Goal: Task Accomplishment & Management: Manage account settings

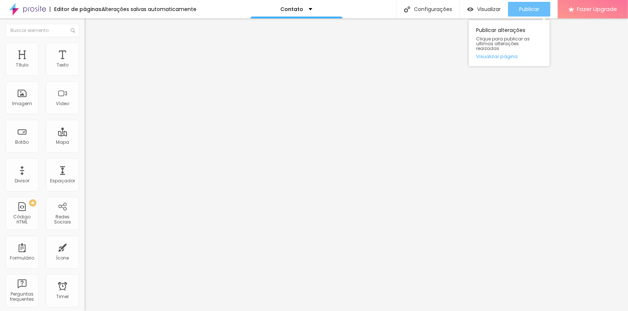
click at [527, 10] on span "Publicar" at bounding box center [529, 9] width 20 height 6
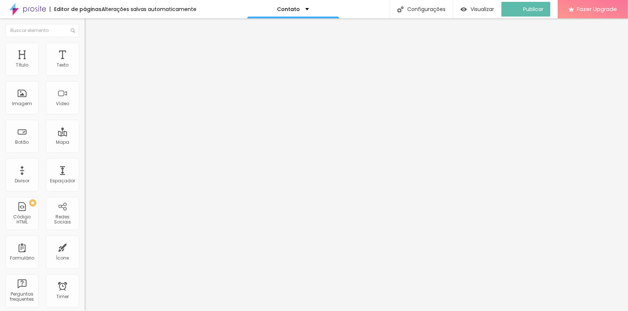
click at [85, 63] on span "Trocar imagem" at bounding box center [105, 60] width 40 height 6
click at [91, 50] on span "Estilo" at bounding box center [96, 48] width 11 height 6
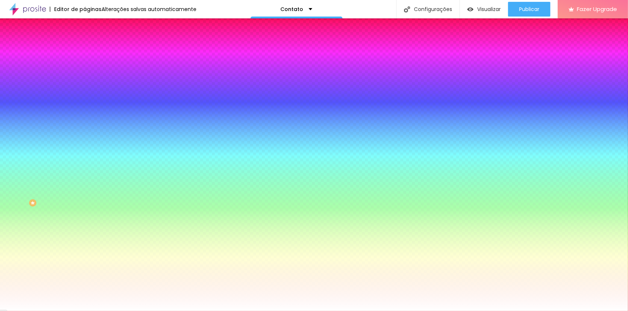
click at [85, 82] on button "button" at bounding box center [90, 79] width 10 height 8
type input "#FFFFFF"
drag, startPoint x: 121, startPoint y: 187, endPoint x: 95, endPoint y: 172, distance: 30.0
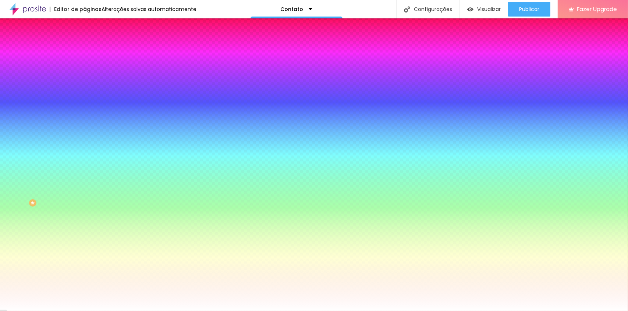
click at [48, 311] on div at bounding box center [314, 311] width 628 height 0
click at [88, 100] on icon "button" at bounding box center [89, 98] width 3 height 3
click at [29, 311] on div at bounding box center [314, 311] width 628 height 0
click at [85, 145] on div at bounding box center [127, 145] width 85 height 0
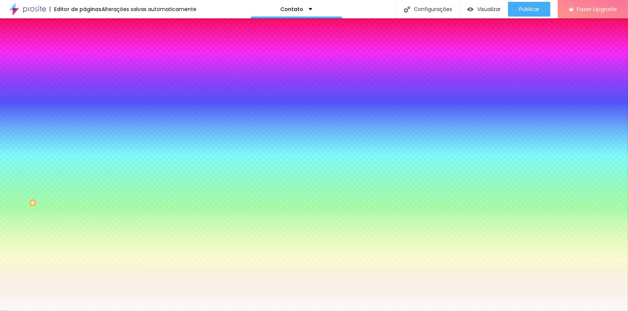
type input "#FFFFFF"
drag, startPoint x: 30, startPoint y: 180, endPoint x: 2, endPoint y: 156, distance: 37.0
click at [85, 156] on div "Botão Tipografia Voltar ao padrão Borda Voltar ao padrão Sombra DESATIVADO Volt…" at bounding box center [127, 149] width 85 height 185
click at [85, 167] on div "Tipografia Voltar ao padrão" at bounding box center [127, 162] width 85 height 21
click at [88, 170] on icon "button" at bounding box center [90, 168] width 4 height 4
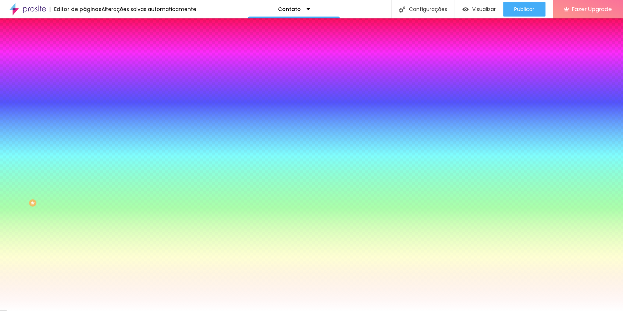
drag, startPoint x: 106, startPoint y: 279, endPoint x: 107, endPoint y: 302, distance: 22.8
click at [107, 302] on div at bounding box center [311, 155] width 623 height 311
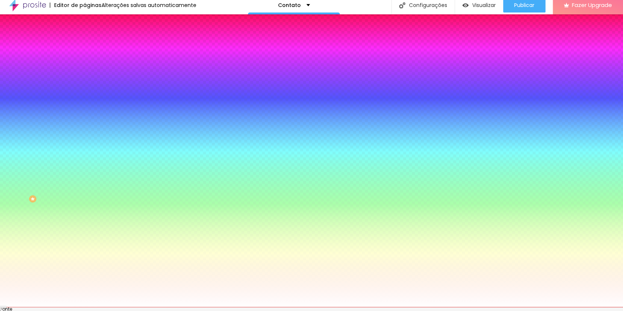
scroll to position [12, 0]
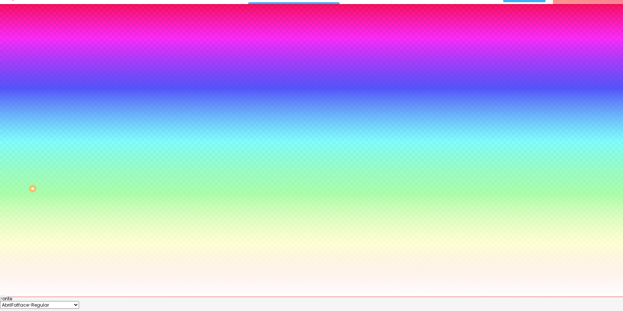
scroll to position [15, 0]
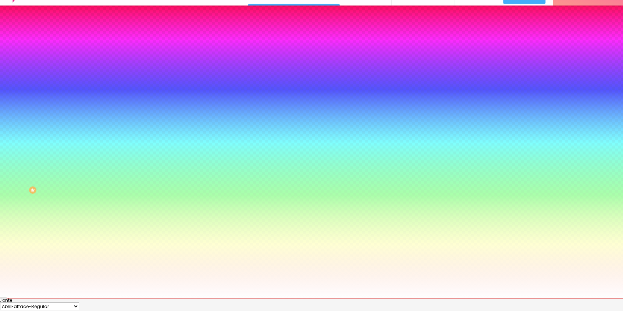
scroll to position [12, 0]
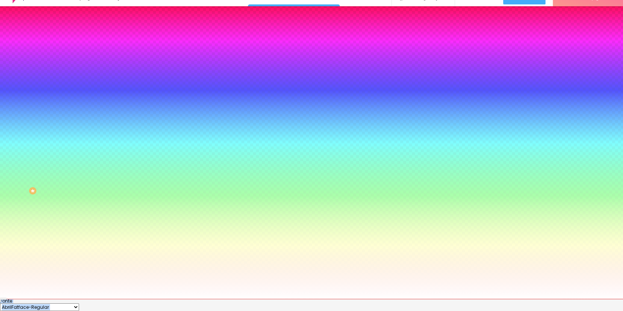
type input "#000000"
drag, startPoint x: 107, startPoint y: 303, endPoint x: 96, endPoint y: 310, distance: 13.5
click at [96, 299] on body "Editor de páginas Alterações salvas automaticamente Contato Configurações Confi…" at bounding box center [311, 143] width 623 height 311
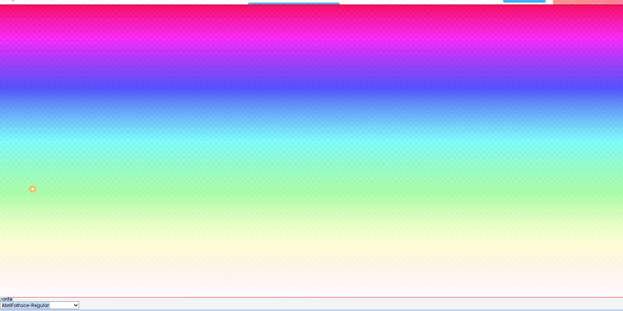
scroll to position [15, 0]
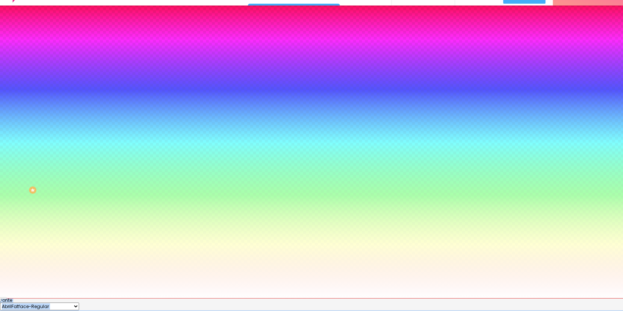
scroll to position [12, 0]
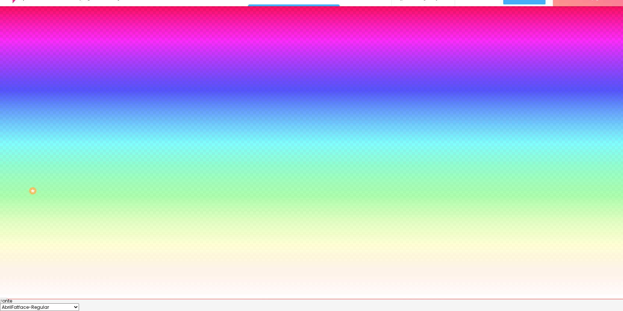
drag, startPoint x: 163, startPoint y: 287, endPoint x: 163, endPoint y: 309, distance: 22.4
click at [163, 299] on div at bounding box center [311, 143] width 623 height 311
click at [28, 299] on div at bounding box center [311, 299] width 623 height 0
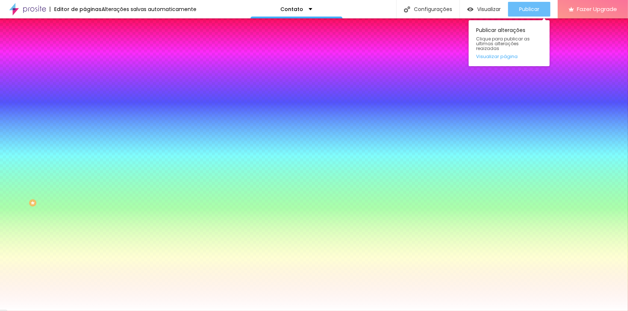
click at [527, 10] on span "Publicar" at bounding box center [529, 9] width 20 height 6
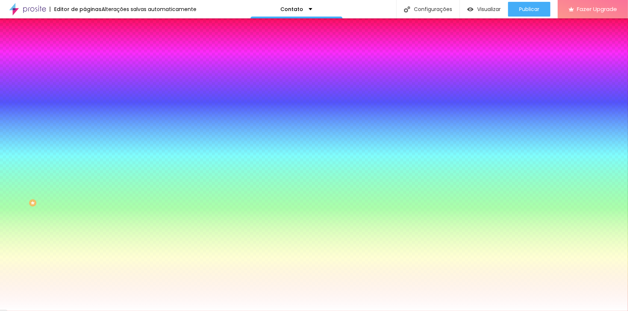
click at [85, 243] on button "button" at bounding box center [90, 239] width 10 height 8
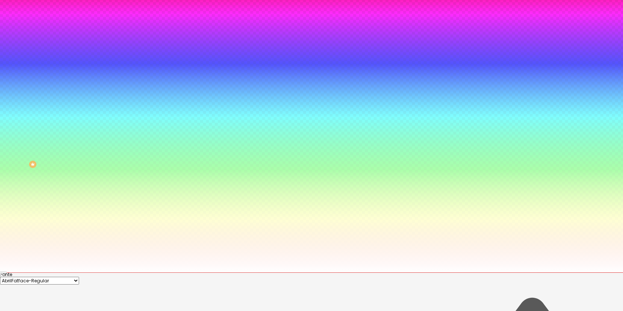
scroll to position [85, 0]
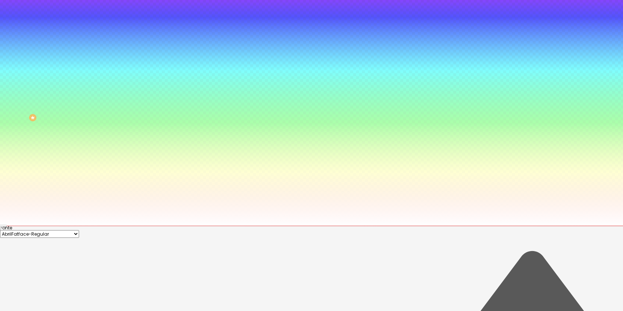
type input "#050505"
drag, startPoint x: 129, startPoint y: 279, endPoint x: 100, endPoint y: 309, distance: 41.6
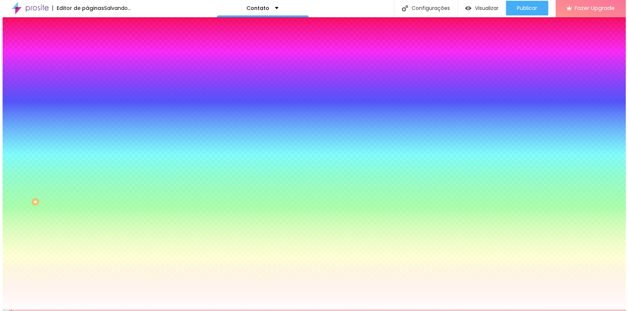
scroll to position [0, 0]
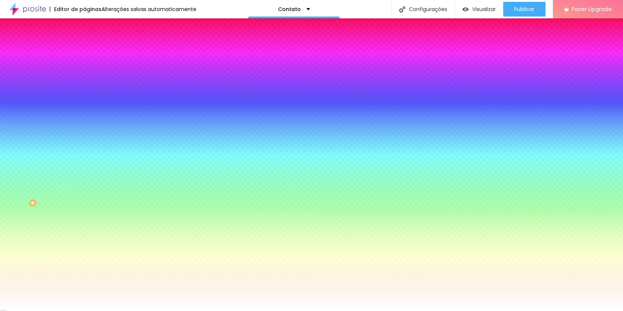
click at [532, 311] on div at bounding box center [311, 311] width 623 height 0
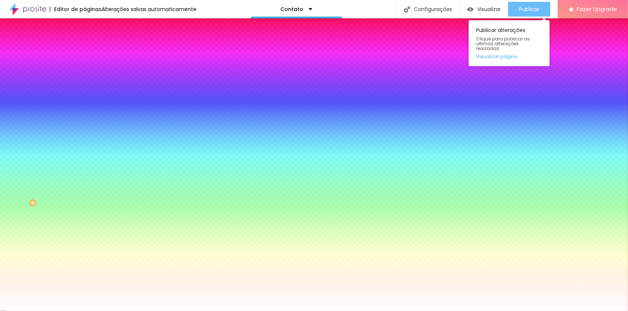
click at [525, 7] on span "Publicar" at bounding box center [529, 9] width 20 height 6
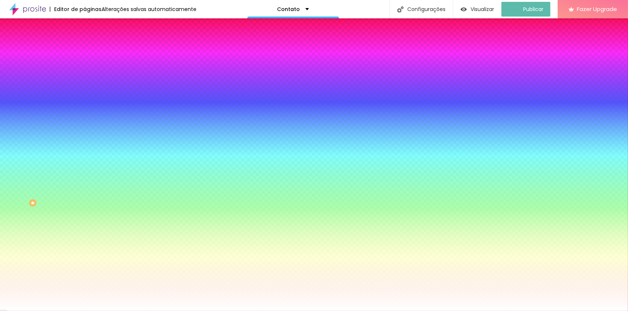
click at [85, 103] on button "button" at bounding box center [90, 99] width 10 height 8
type input "1"
type input "2"
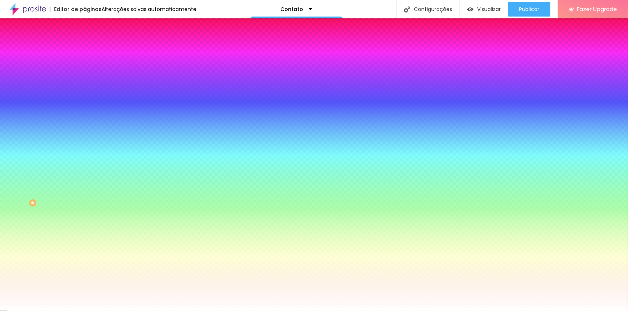
type input "3"
type input "4"
type input "5"
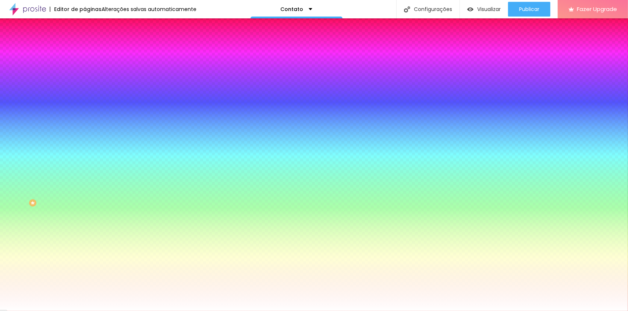
type input "5"
type input "6"
type input "7"
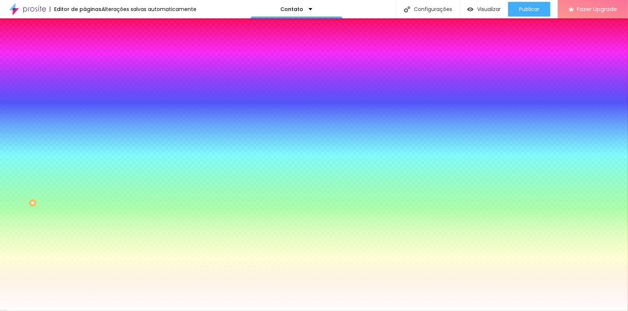
type input "8"
type input "9"
type input "10"
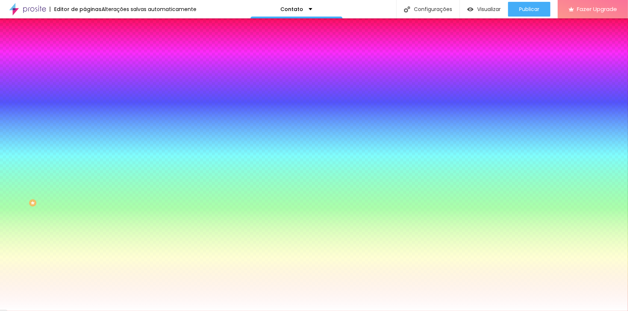
type input "10"
type input "11"
type input "12"
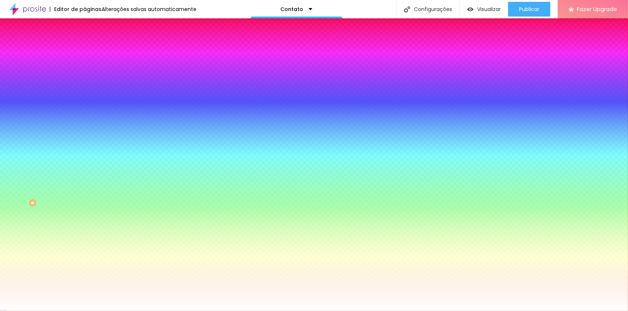
type input "13"
type input "14"
type input "13"
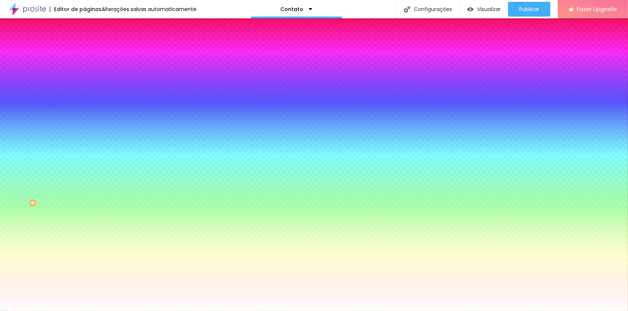
type input "13"
type input "12"
type input "11"
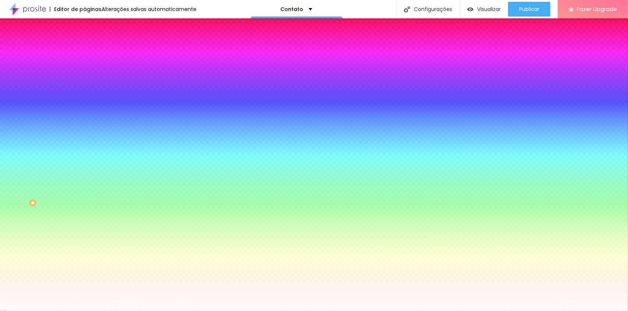
type input "10"
type input "9"
type input "8"
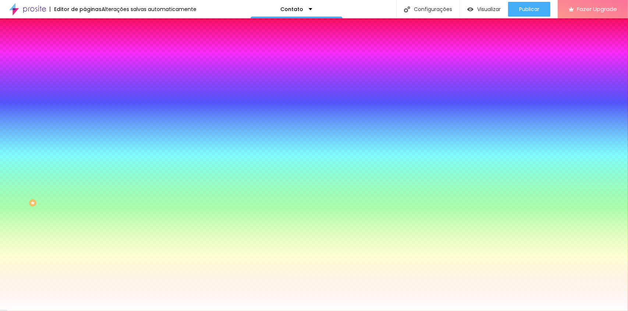
type input "8"
type input "7"
type input "6"
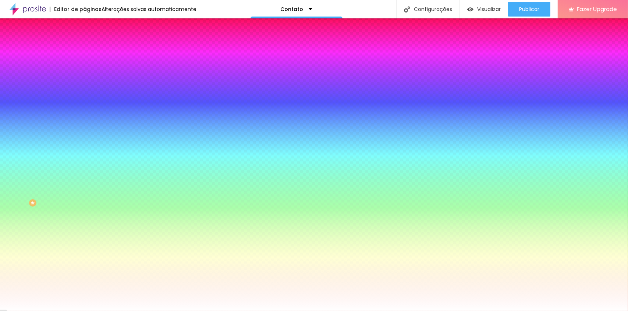
type input "5"
type input "4"
type input "3"
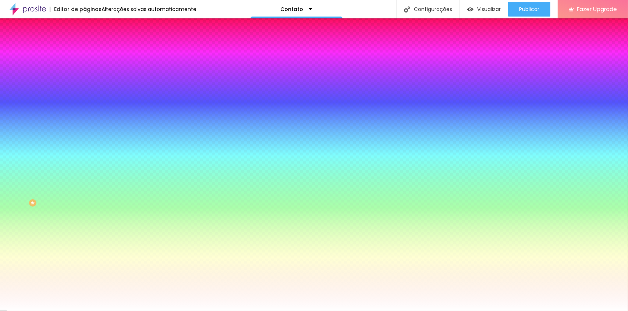
type input "3"
type input "2"
type input "0"
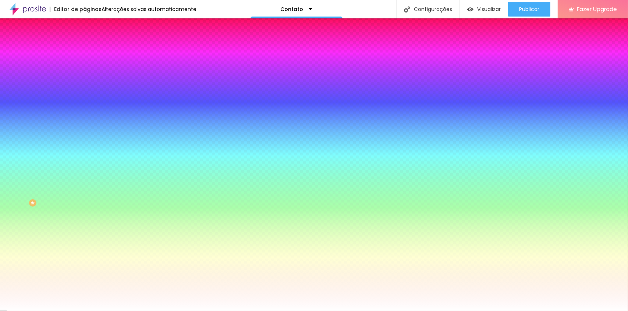
drag, startPoint x: 81, startPoint y: 131, endPoint x: 49, endPoint y: 142, distance: 33.8
click at [48, 311] on div at bounding box center [314, 311] width 628 height 0
click at [85, 190] on button "button" at bounding box center [90, 189] width 10 height 8
type input "1"
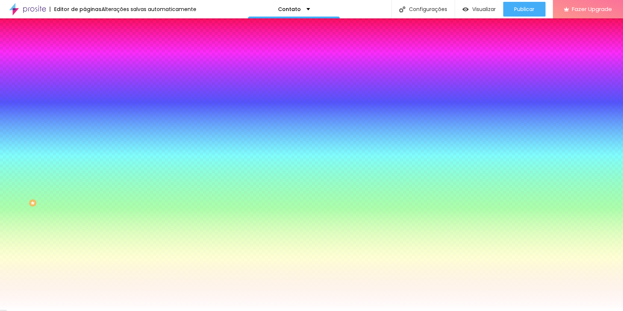
type input "1"
type input "2"
type input "3"
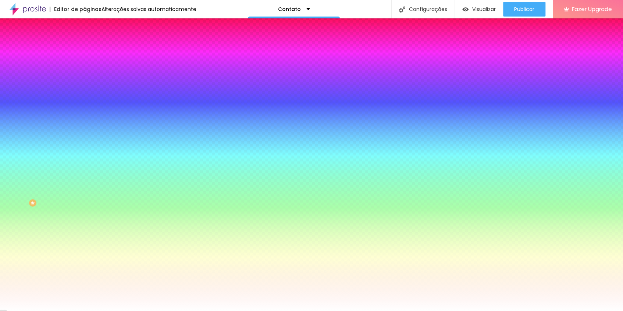
type input "4"
type input "5"
type input "6"
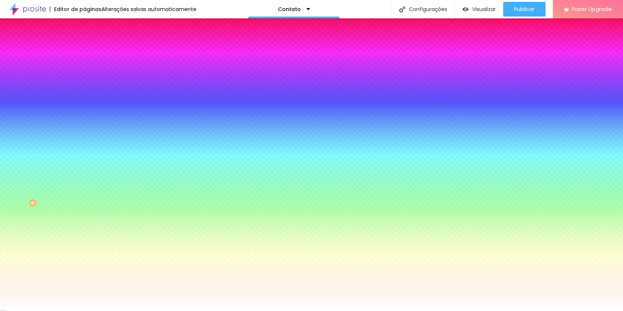
type input "6"
type input "7"
type input "8"
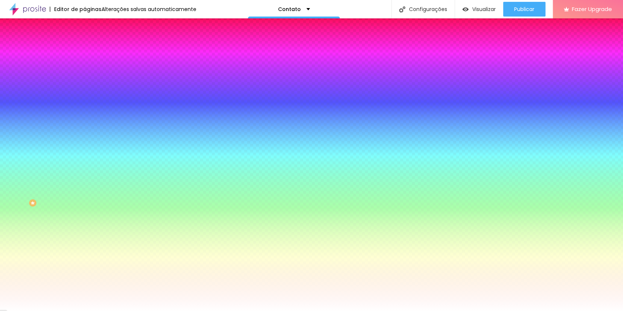
type input "9"
type input "10"
type input "11"
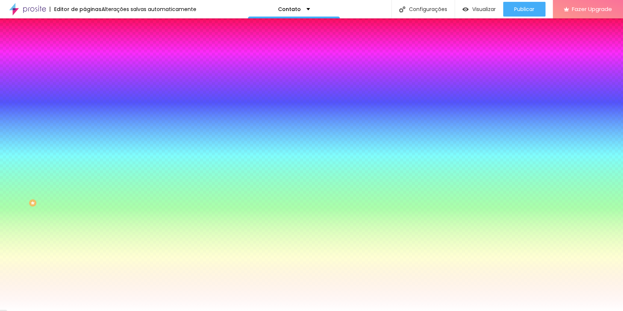
type input "11"
type input "12"
type input "13"
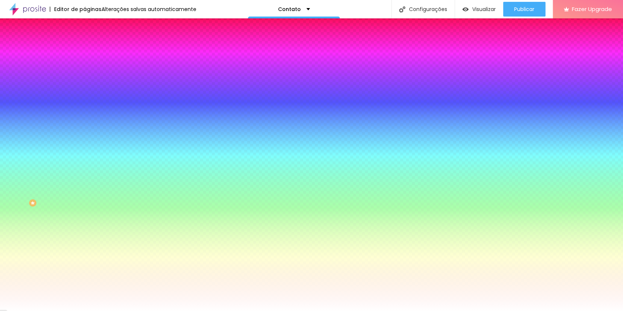
type input "14"
type input "15"
type input "16"
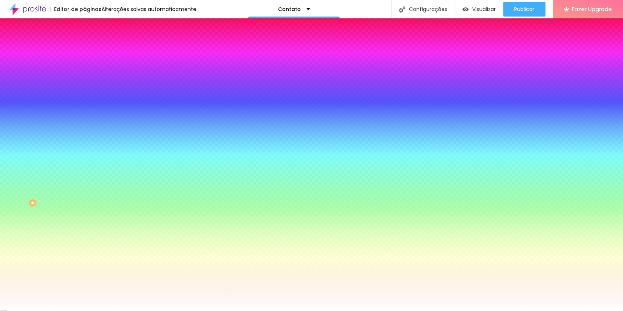
type input "16"
type input "17"
type input "18"
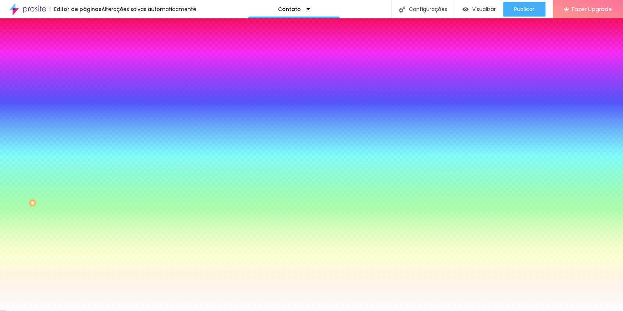
type input "19"
type input "20"
type input "21"
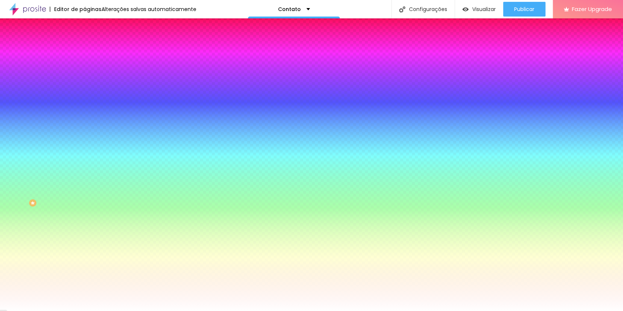
type input "21"
type input "22"
type input "23"
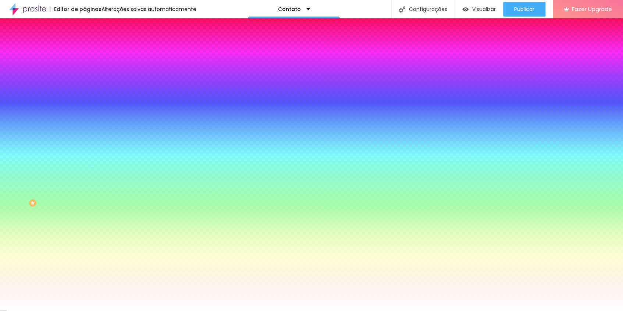
type input "24"
type input "25"
type input "24"
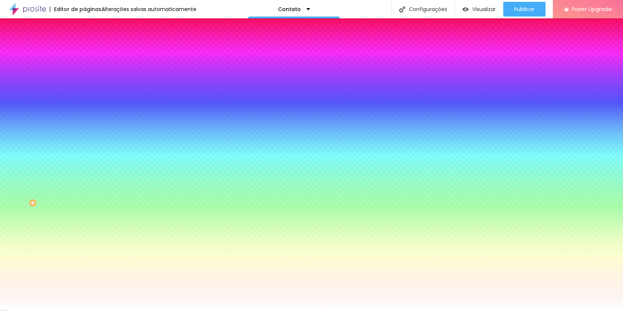
type input "24"
type input "22"
type input "20"
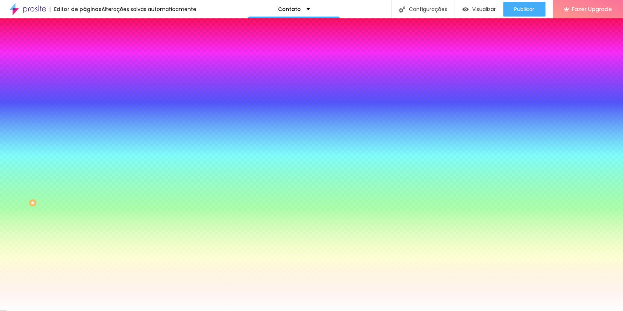
type input "18"
type input "15"
type input "13"
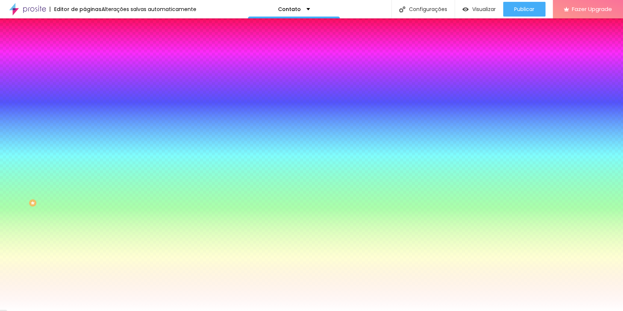
type input "13"
type input "11"
type input "10"
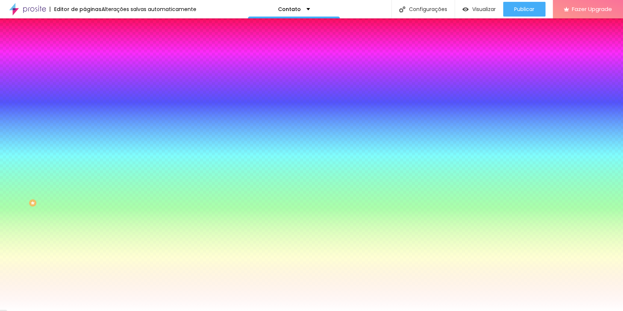
type input "9"
type input "8"
type input "7"
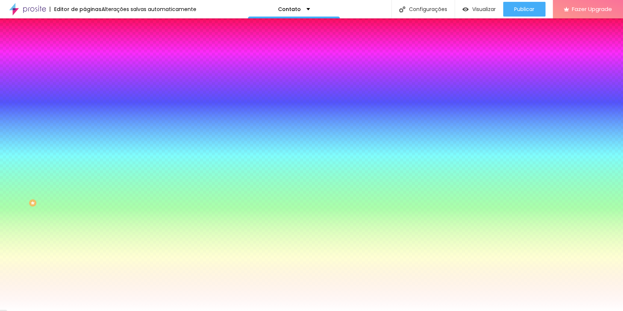
type input "7"
type input "6"
type input "5"
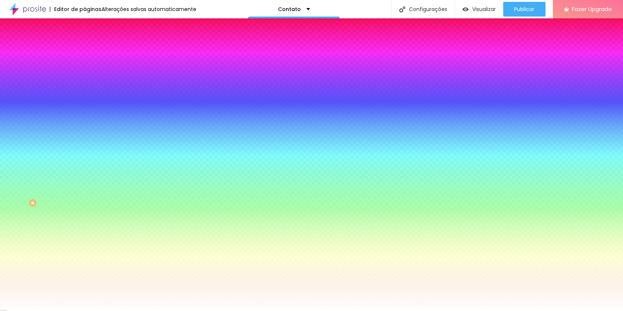
type input "4"
type input "3"
type input "2"
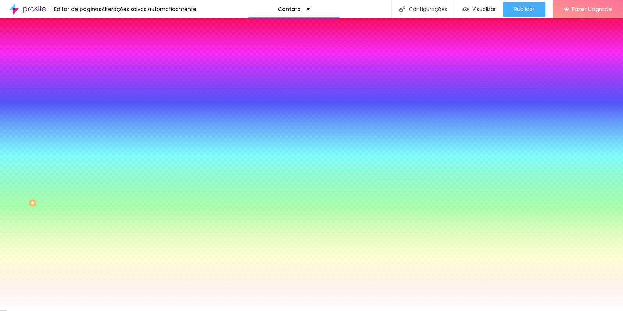
type input "2"
type input "1"
type input "0"
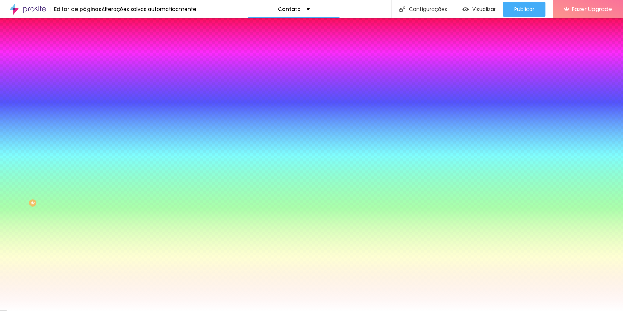
drag, startPoint x: 81, startPoint y: 220, endPoint x: 63, endPoint y: 232, distance: 21.5
type input "1"
type input "2"
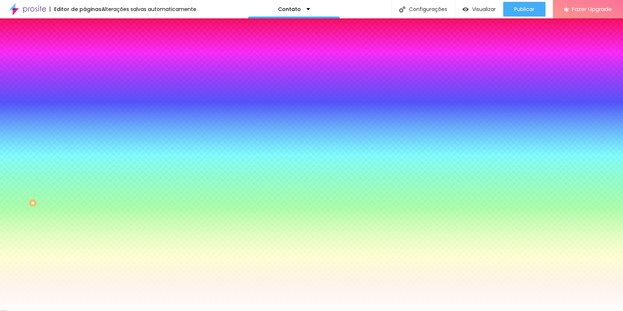
type input "2"
type input "1"
drag, startPoint x: 79, startPoint y: 241, endPoint x: 100, endPoint y: 238, distance: 20.7
type input "1"
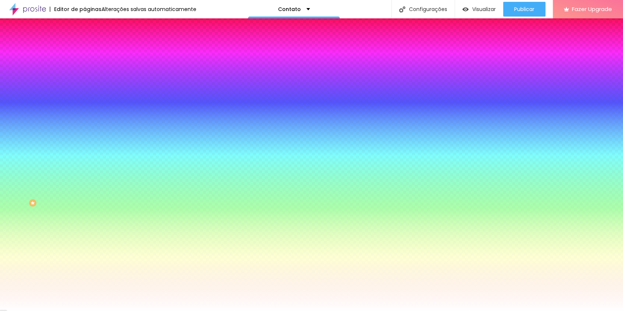
click at [542, 311] on div at bounding box center [311, 311] width 623 height 0
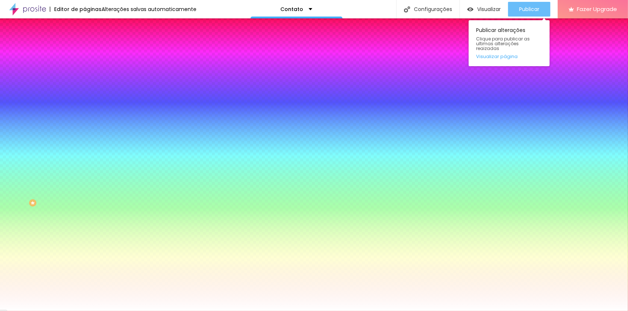
click at [539, 10] on button "Publicar" at bounding box center [529, 9] width 42 height 15
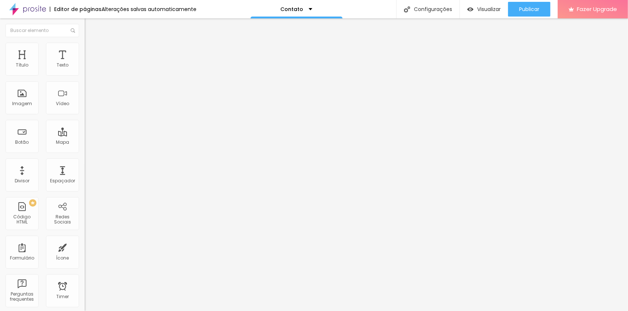
click at [85, 149] on div "Instagram" at bounding box center [127, 151] width 85 height 4
click at [85, 250] on input "https://www.instagram.com/carlosfreitasfotografo/" at bounding box center [129, 253] width 88 height 7
click at [525, 9] on span "Publicar" at bounding box center [529, 9] width 20 height 6
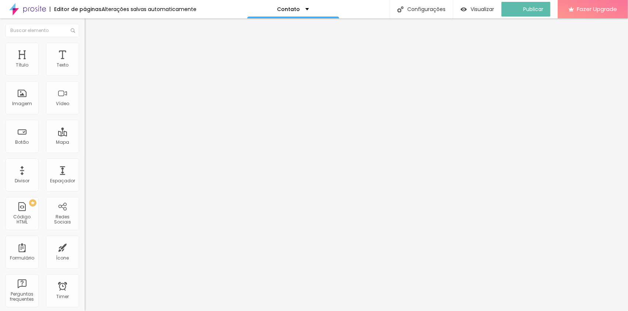
click at [90, 24] on img "button" at bounding box center [93, 27] width 6 height 6
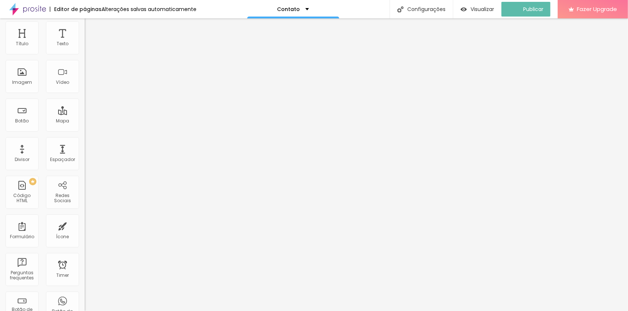
scroll to position [33, 0]
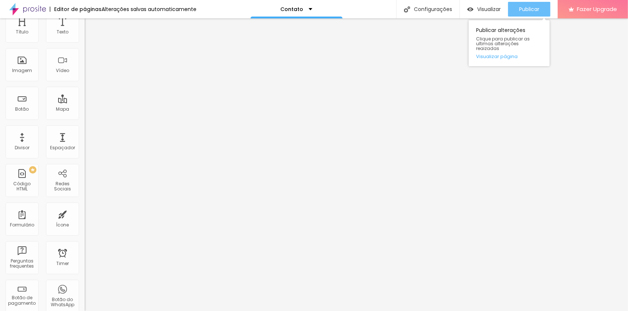
click at [530, 11] on span "Publicar" at bounding box center [529, 9] width 20 height 6
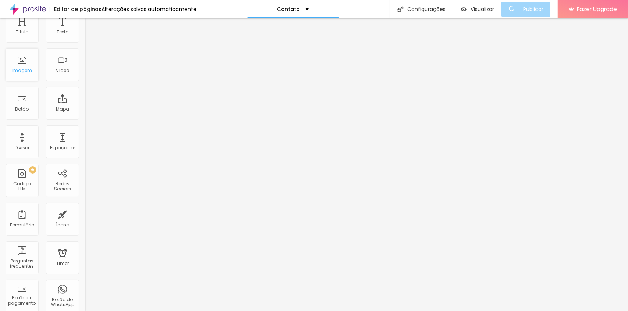
scroll to position [0, 0]
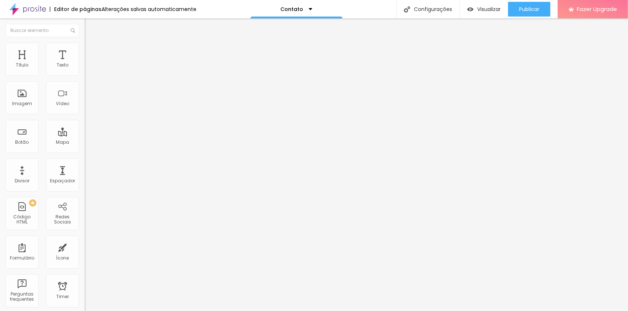
click at [24, 14] on img at bounding box center [27, 9] width 37 height 18
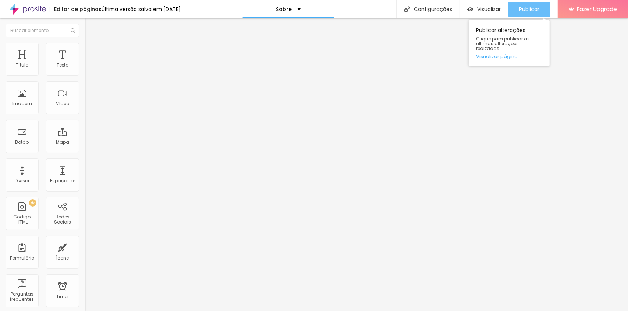
click at [525, 11] on span "Publicar" at bounding box center [529, 9] width 20 height 6
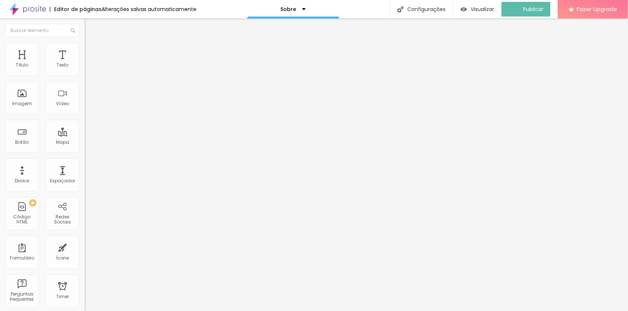
click at [85, 135] on div "Proporção Original Cinema 16:9 Padrão 4:3 Quadrado 1:1 Original" at bounding box center [127, 120] width 85 height 29
click at [85, 115] on span "Original" at bounding box center [94, 112] width 18 height 6
click at [85, 128] on span "Quadrado" at bounding box center [97, 125] width 24 height 6
click at [85, 124] on span "Padrão" at bounding box center [93, 121] width 17 height 6
click at [85, 120] on span "Cinema" at bounding box center [94, 116] width 18 height 6
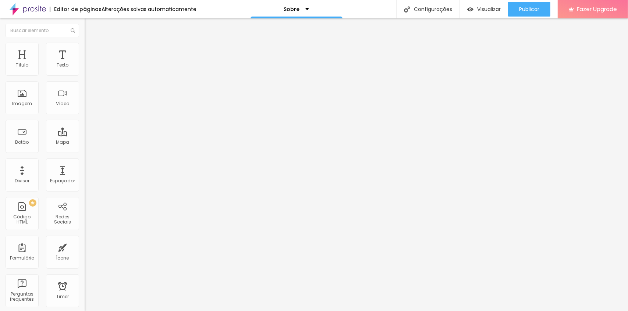
click at [85, 126] on div "Padrão 4:3" at bounding box center [127, 123] width 85 height 4
click at [85, 131] on span "Quadrado" at bounding box center [97, 128] width 24 height 6
click at [85, 120] on span "Cinema" at bounding box center [94, 116] width 18 height 6
click at [530, 8] on span "Publicar" at bounding box center [529, 9] width 20 height 6
click at [85, 67] on span "Encaixotado" at bounding box center [99, 64] width 29 height 6
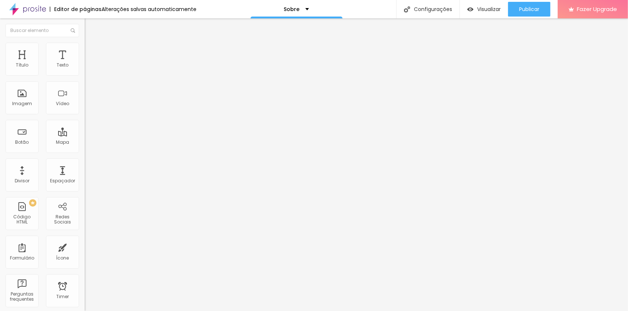
click at [85, 78] on span "Completo" at bounding box center [96, 75] width 22 height 6
click at [91, 51] on span "Estilo" at bounding box center [96, 48] width 11 height 6
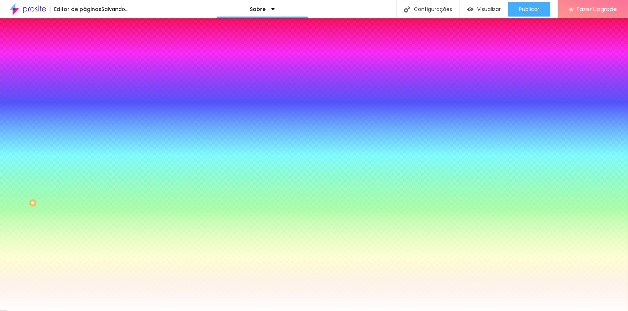
click at [91, 52] on span "Avançado" at bounding box center [103, 55] width 24 height 6
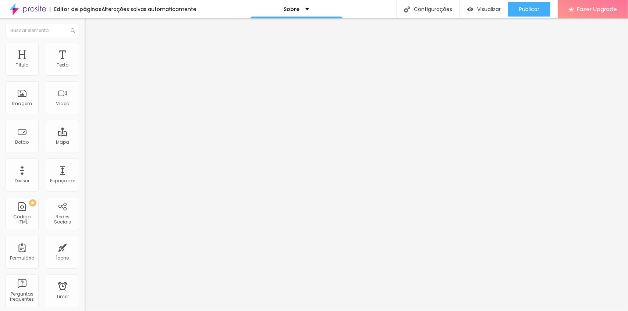
type input "177"
type input "172"
type input "163"
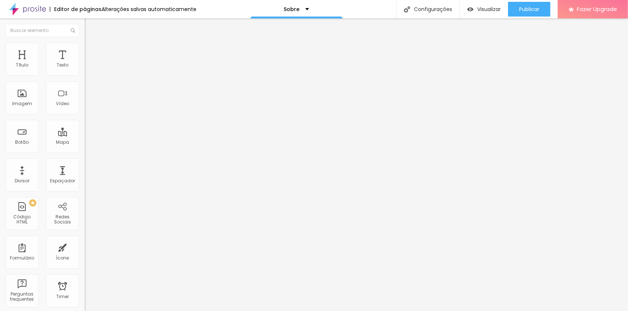
type input "163"
type input "158"
type input "148"
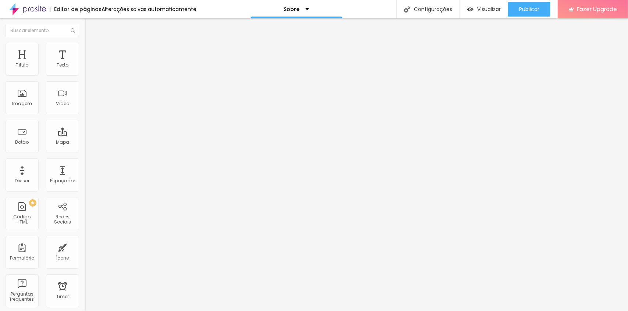
type input "129"
type input "120"
type input "110"
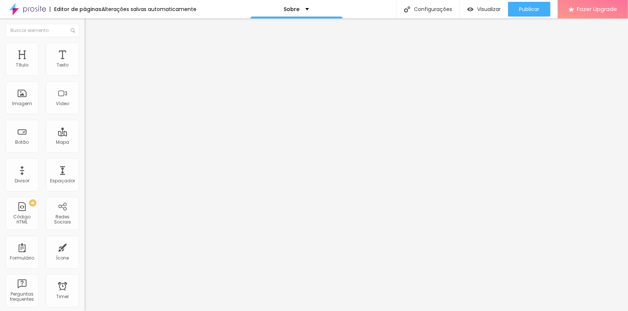
type input "110"
type input "105"
type input "100"
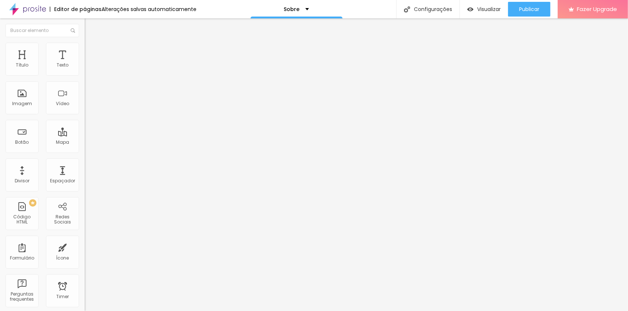
type input "96"
type input "91"
type input "96"
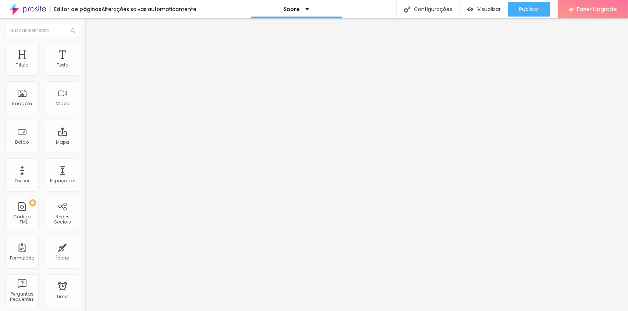
type input "96"
type input "100"
type input "105"
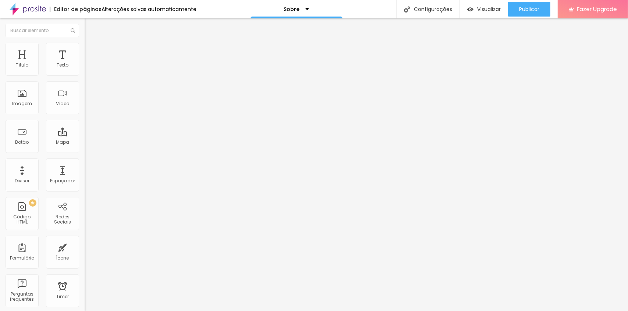
type input "110"
type input "115"
type input "120"
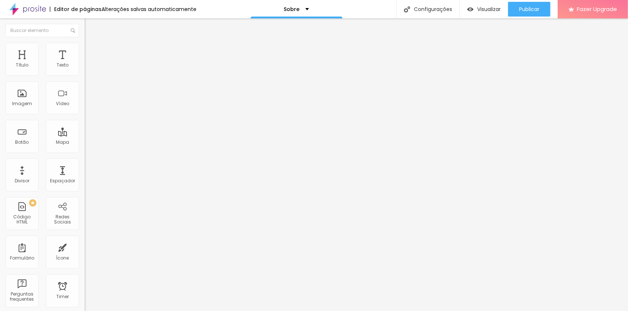
type input "120"
type input "115"
type input "105"
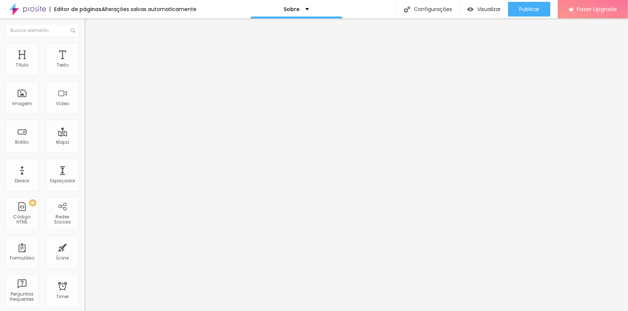
type input "96"
type input "86"
type input "81"
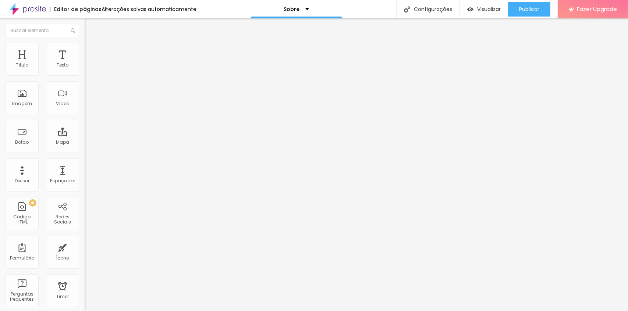
type input "81"
type input "76"
type input "67"
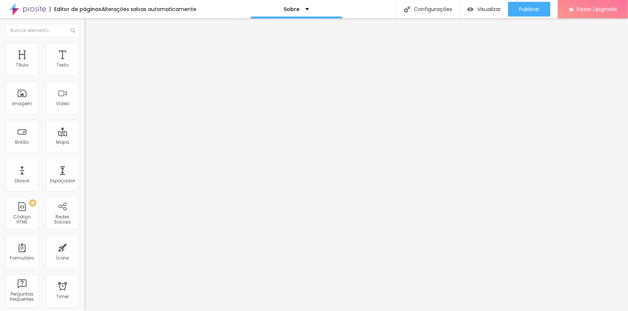
type input "62"
type input "57"
type input "48"
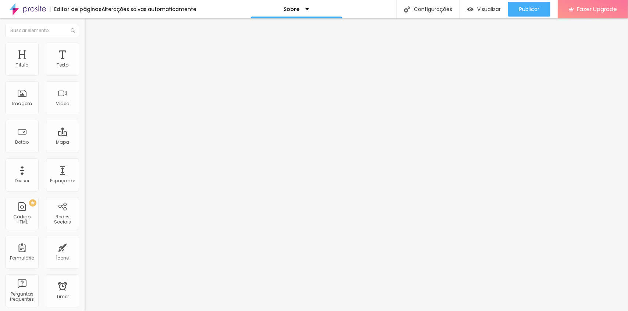
type input "48"
type input "43"
type input "48"
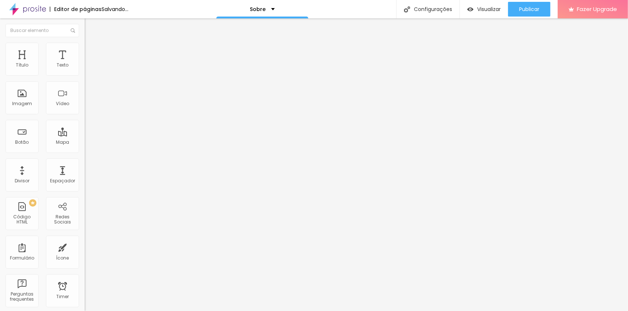
type input "52"
type input "57"
drag, startPoint x: 29, startPoint y: 86, endPoint x: 20, endPoint y: 83, distance: 9.9
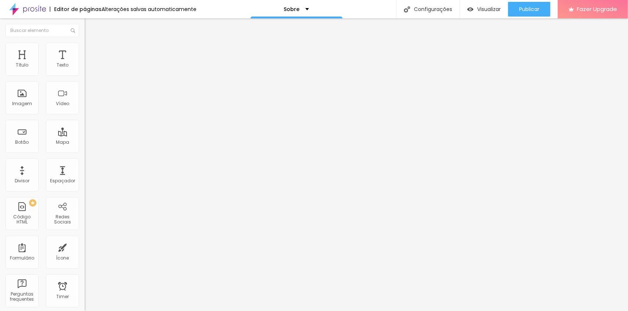
type input "57"
click at [85, 247] on input "range" at bounding box center [108, 250] width 47 height 6
click at [532, 6] on span "Publicar" at bounding box center [529, 9] width 20 height 6
click at [20, 13] on img at bounding box center [27, 9] width 37 height 18
